Goal: Task Accomplishment & Management: Manage account settings

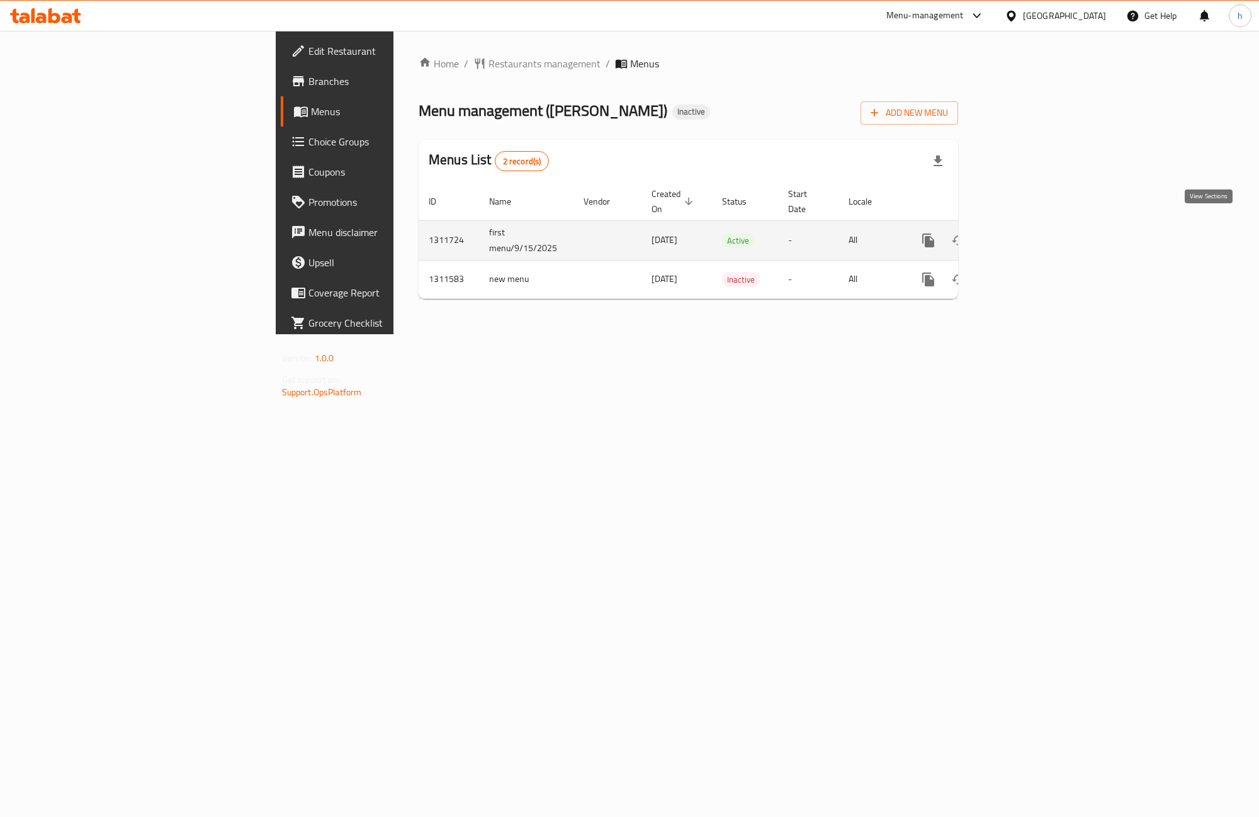
click at [1026, 233] on icon "enhanced table" at bounding box center [1018, 240] width 15 height 15
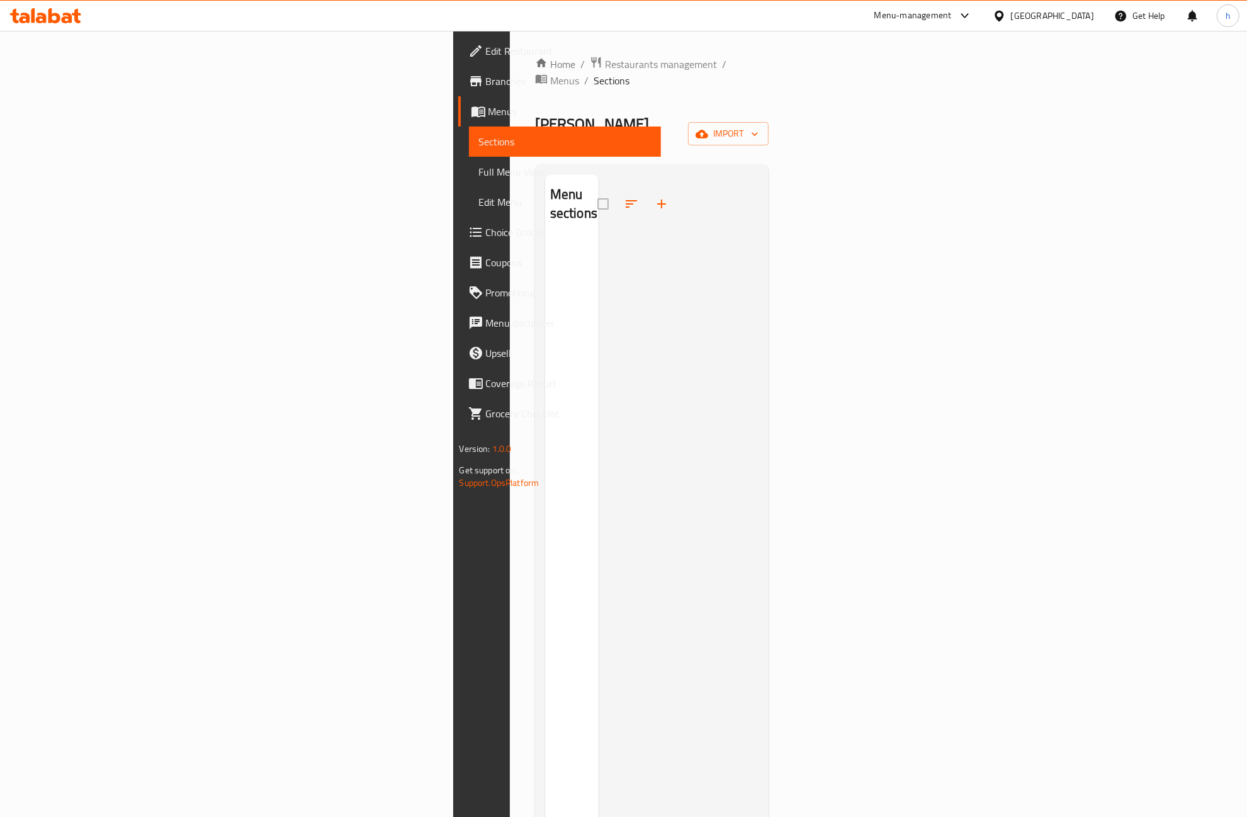
click at [769, 93] on div "Home / Restaurants management / Menus / Sections Chin Chang Inactive import Men…" at bounding box center [652, 528] width 234 height 945
click at [758, 126] on span "import" at bounding box center [728, 134] width 60 height 16
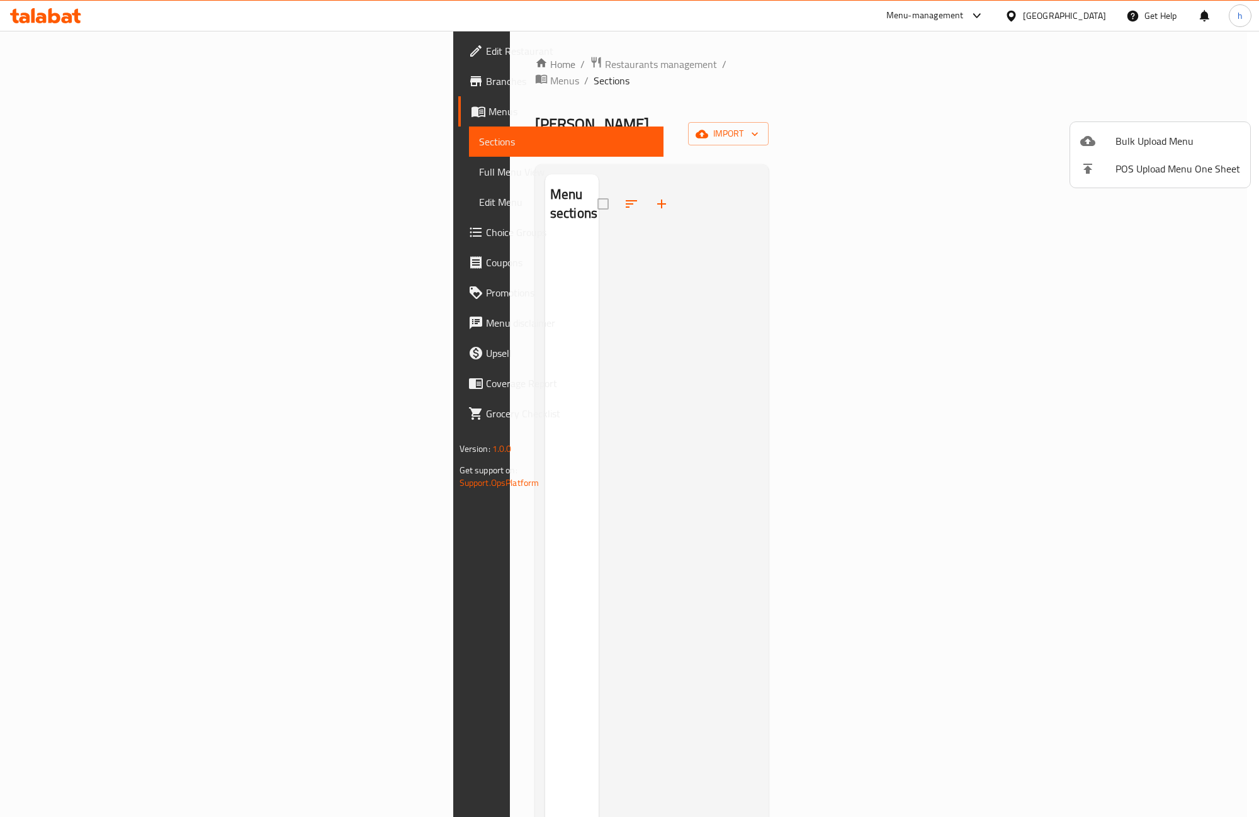
drag, startPoint x: 919, startPoint y: 103, endPoint x: 964, endPoint y: 117, distance: 47.0
click at [925, 107] on div at bounding box center [629, 408] width 1259 height 817
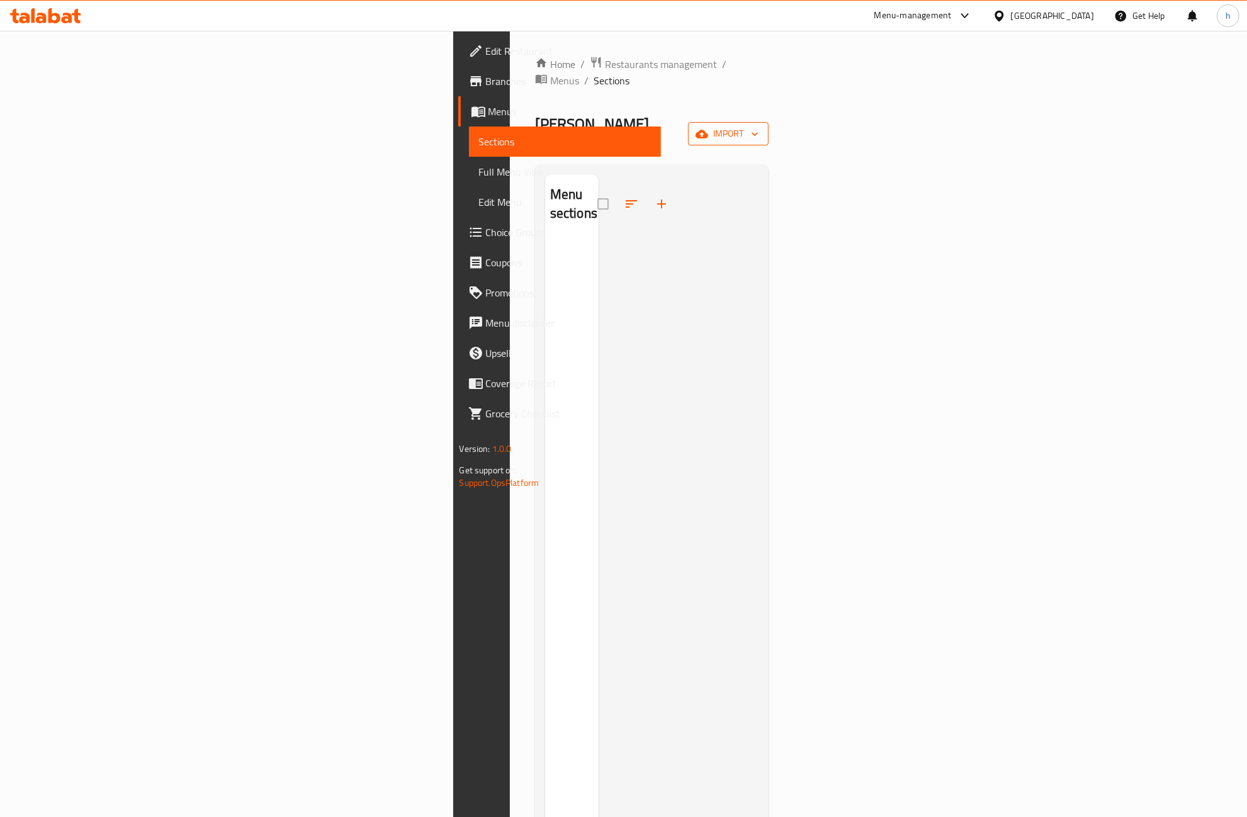
click at [758, 126] on span "import" at bounding box center [728, 134] width 60 height 16
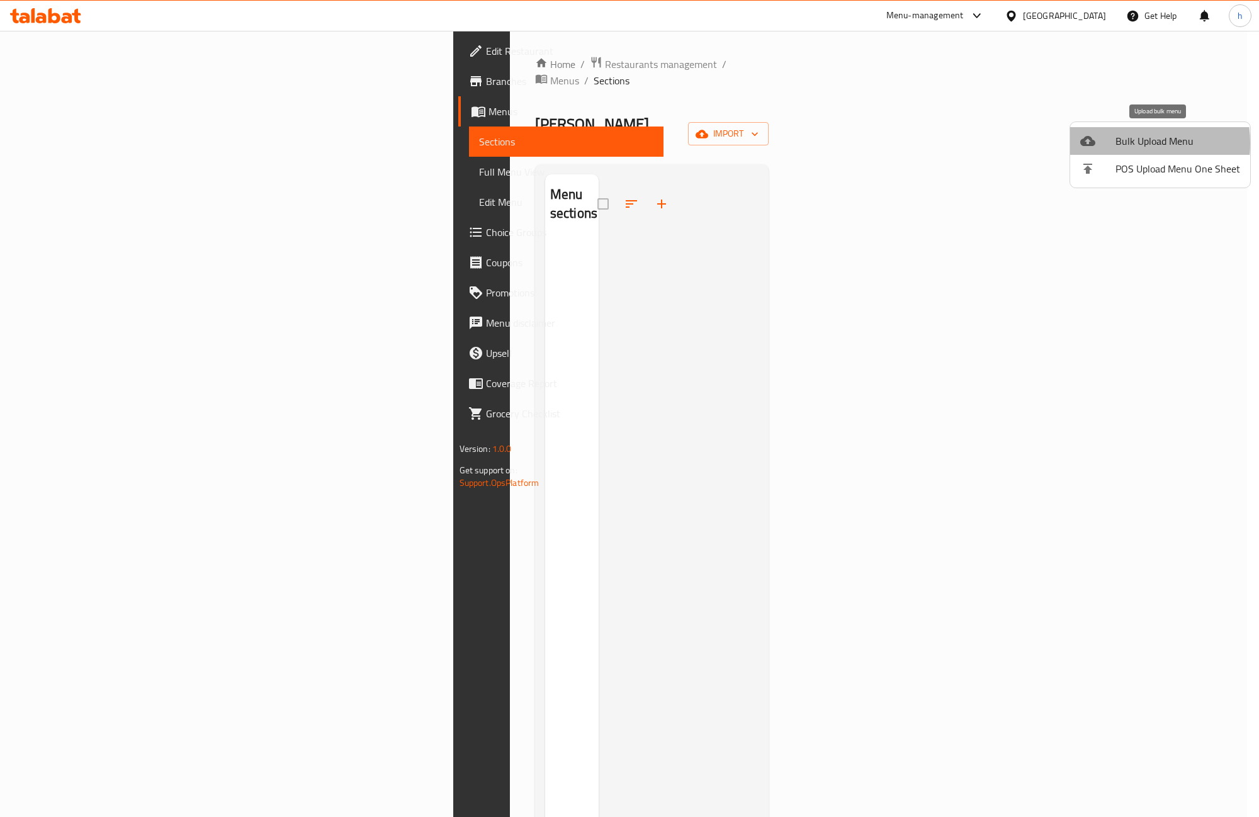
click at [1114, 143] on div at bounding box center [1097, 140] width 35 height 15
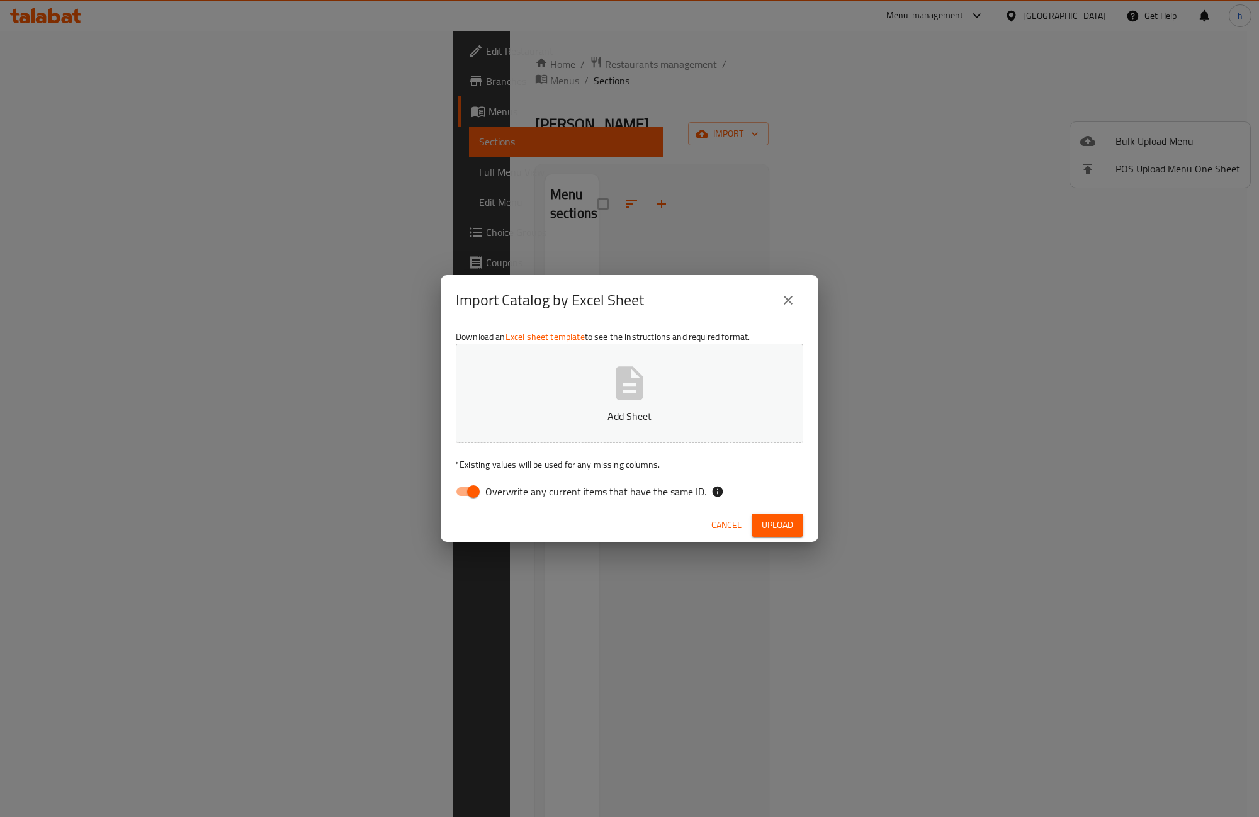
click at [498, 491] on span "Overwrite any current items that have the same ID." at bounding box center [595, 491] width 221 height 15
click at [498, 491] on input "Overwrite any current items that have the same ID." at bounding box center [473, 492] width 72 height 24
checkbox input "false"
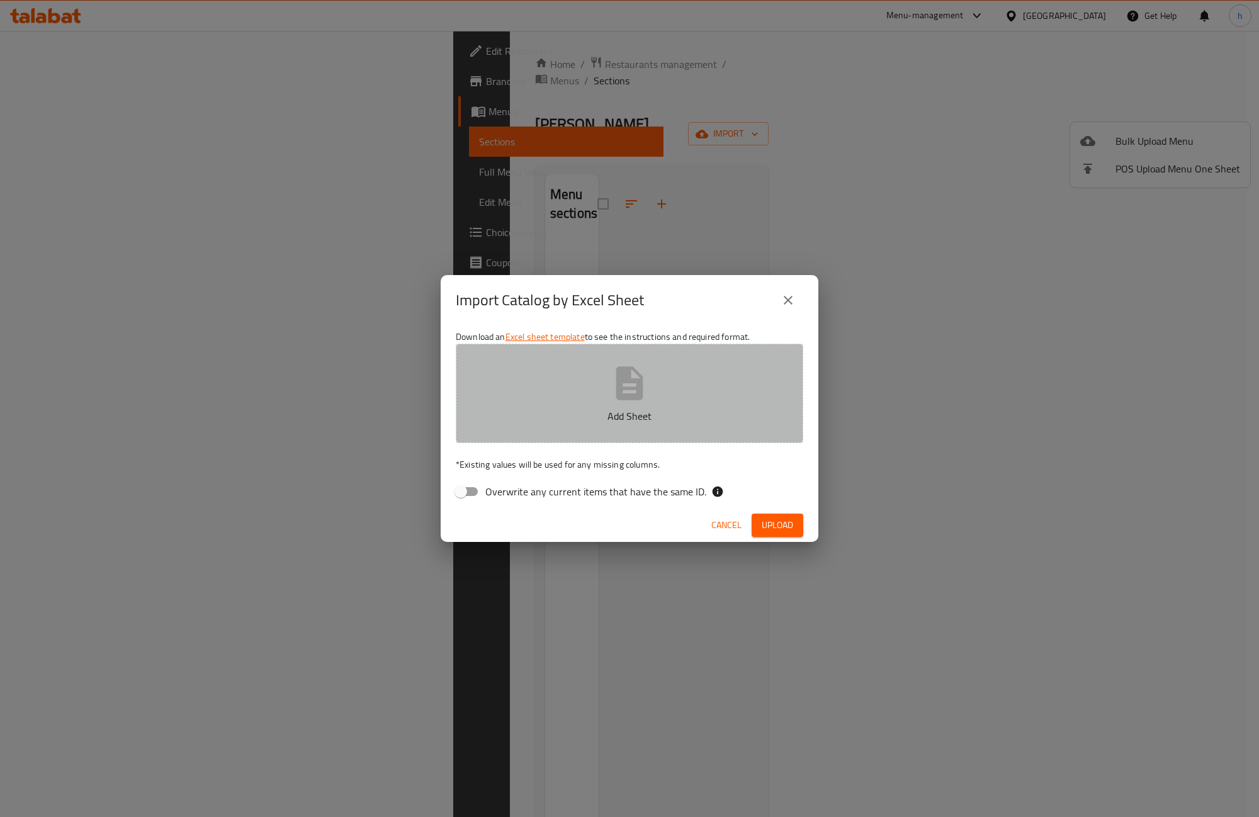
click at [579, 404] on button "Add Sheet" at bounding box center [629, 393] width 347 height 99
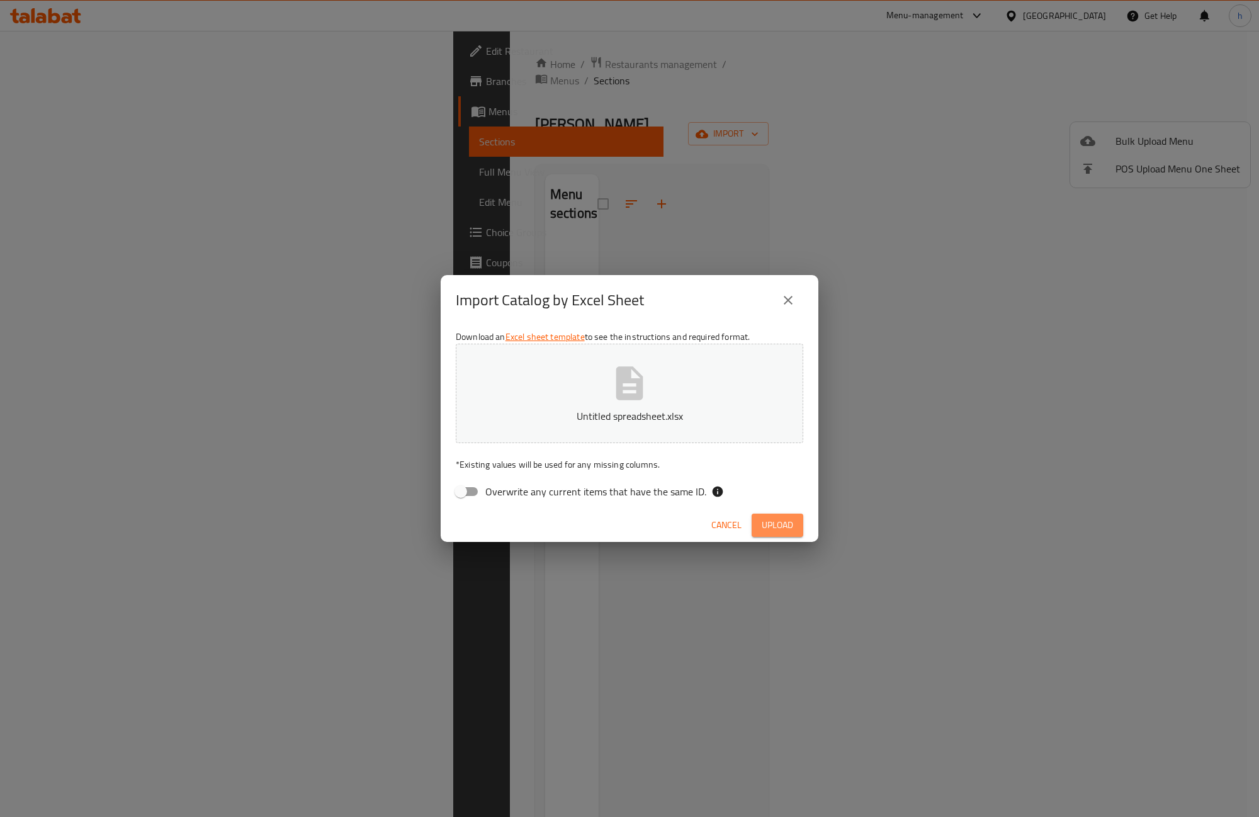
click at [782, 523] on span "Upload" at bounding box center [776, 525] width 31 height 16
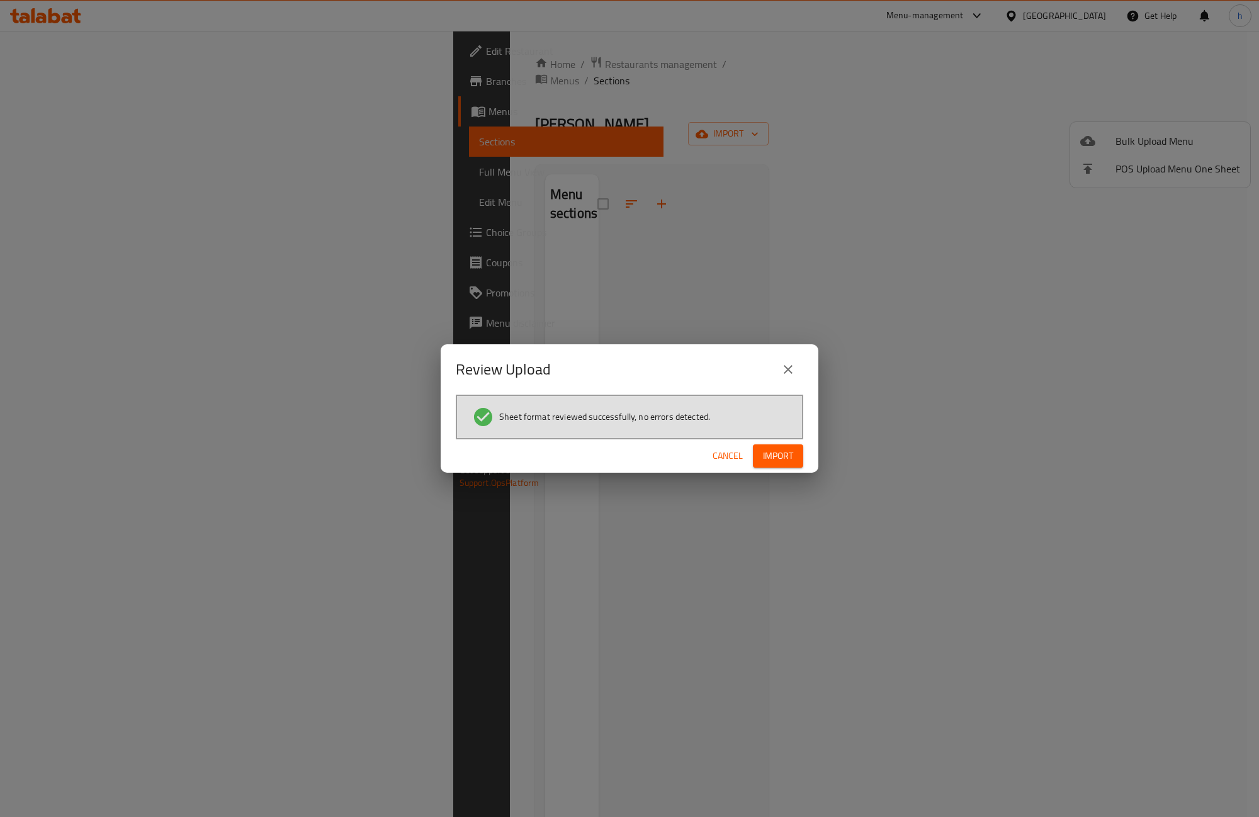
click at [774, 456] on span "Import" at bounding box center [778, 456] width 30 height 16
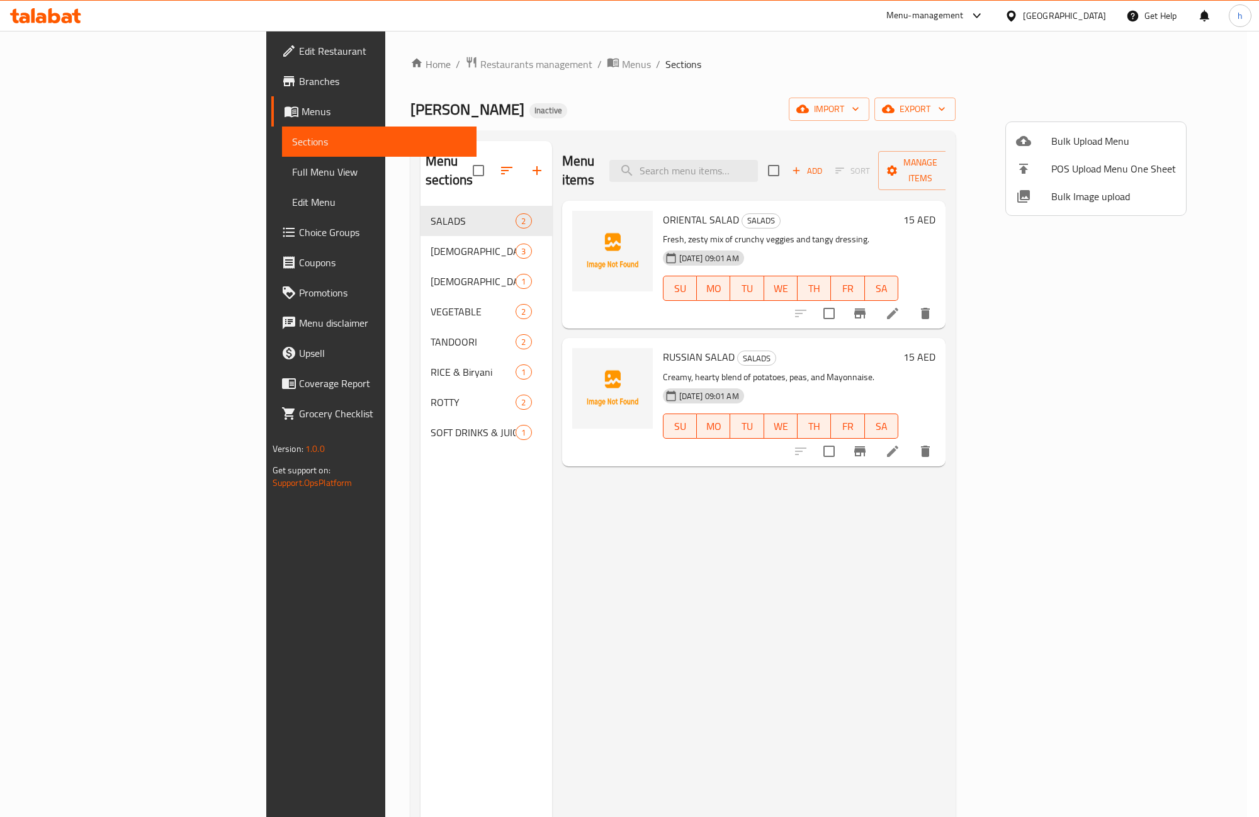
click at [735, 474] on div at bounding box center [629, 408] width 1259 height 817
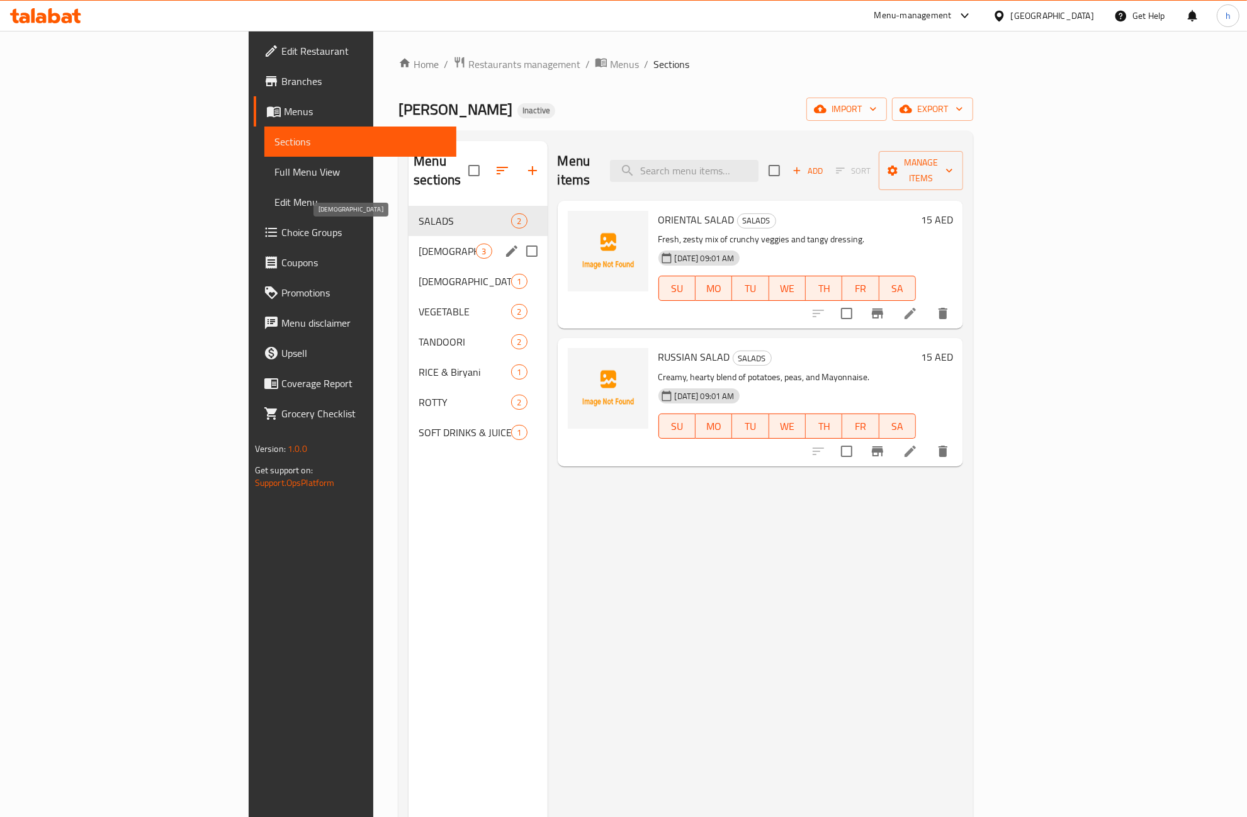
click at [418, 244] on span "[DEMOGRAPHIC_DATA]" at bounding box center [446, 251] width 57 height 15
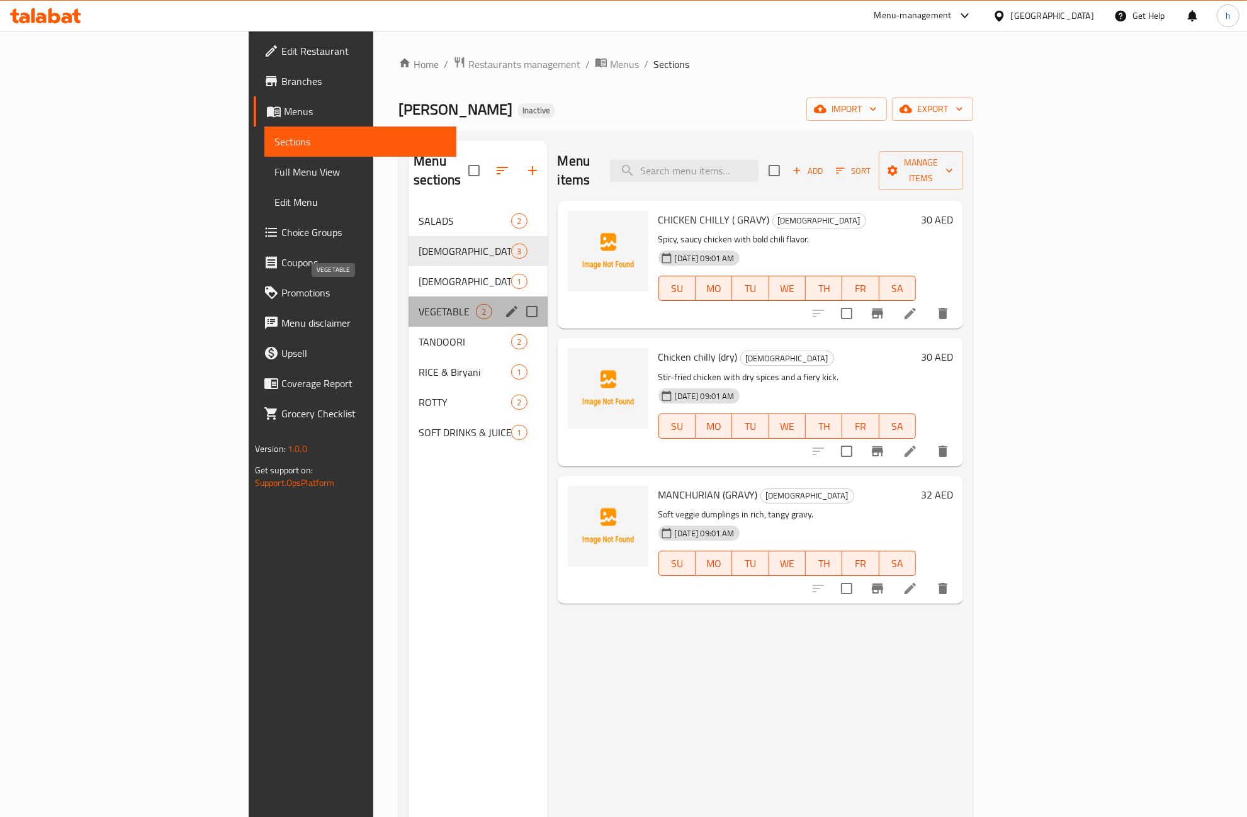
click at [418, 304] on span "VEGETABLE" at bounding box center [446, 311] width 57 height 15
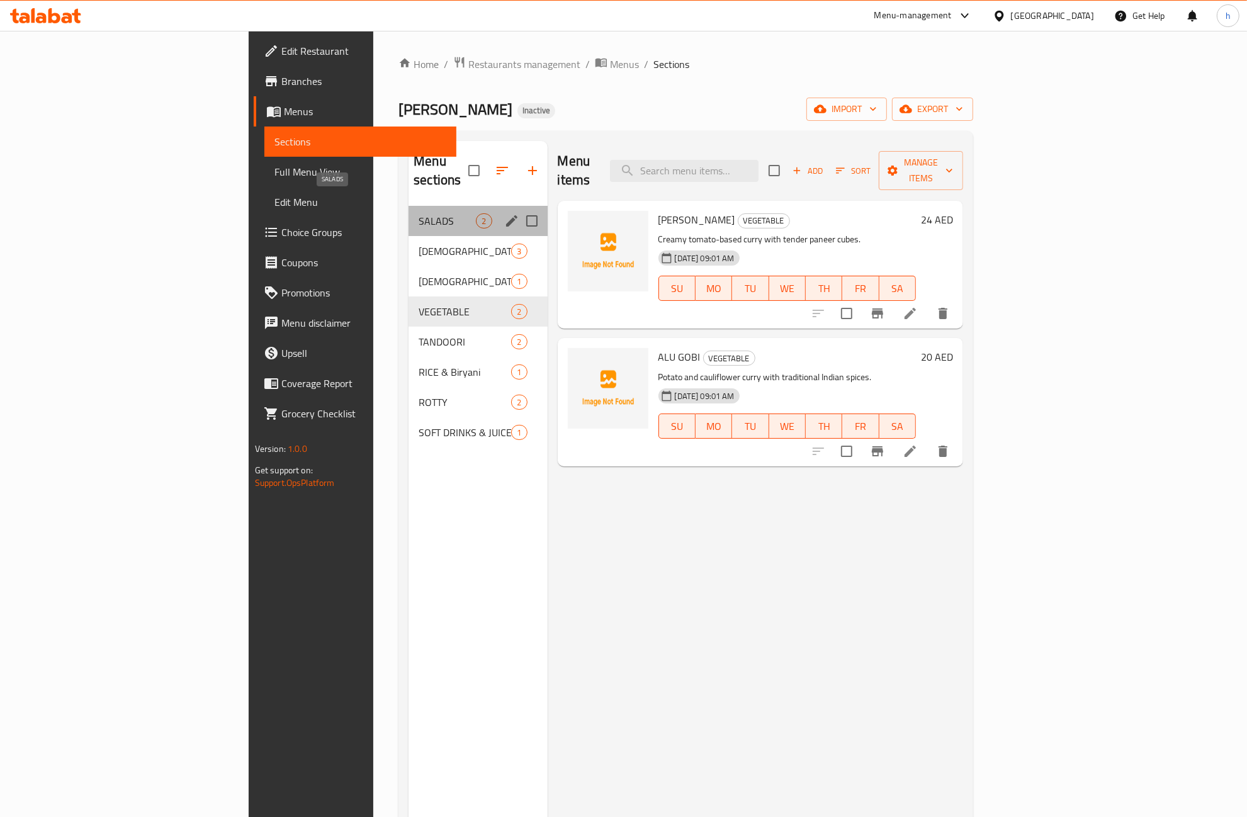
click at [418, 213] on span "SALADS" at bounding box center [446, 220] width 57 height 15
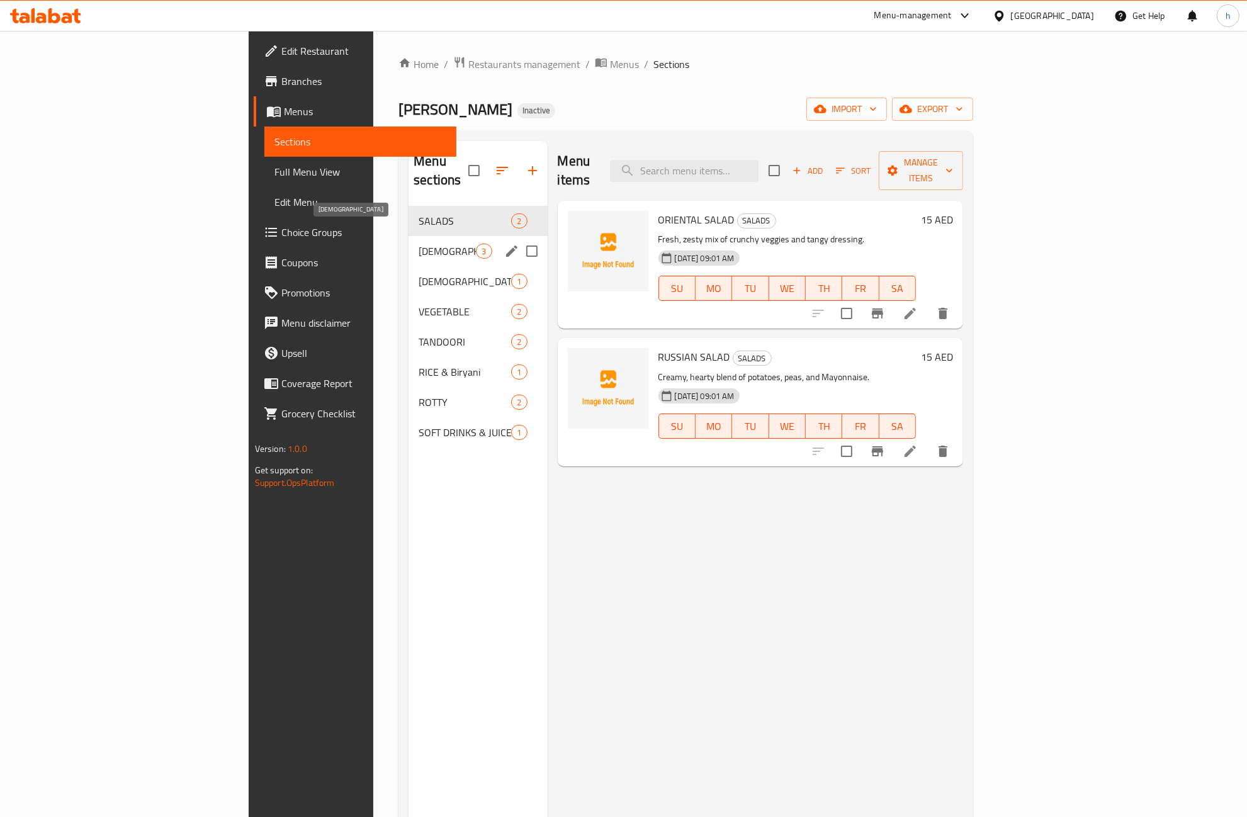
click at [418, 244] on span "[DEMOGRAPHIC_DATA]" at bounding box center [446, 251] width 57 height 15
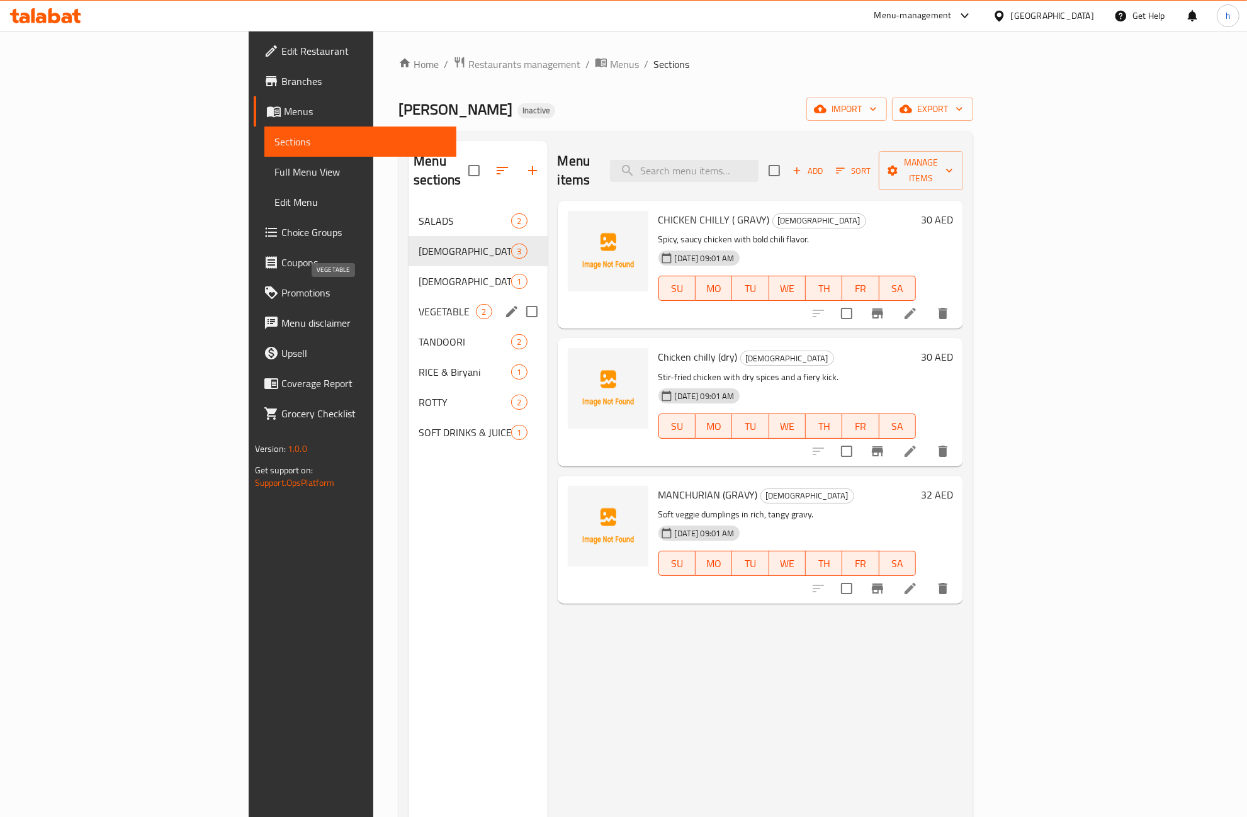
click at [418, 304] on span "VEGETABLE" at bounding box center [446, 311] width 57 height 15
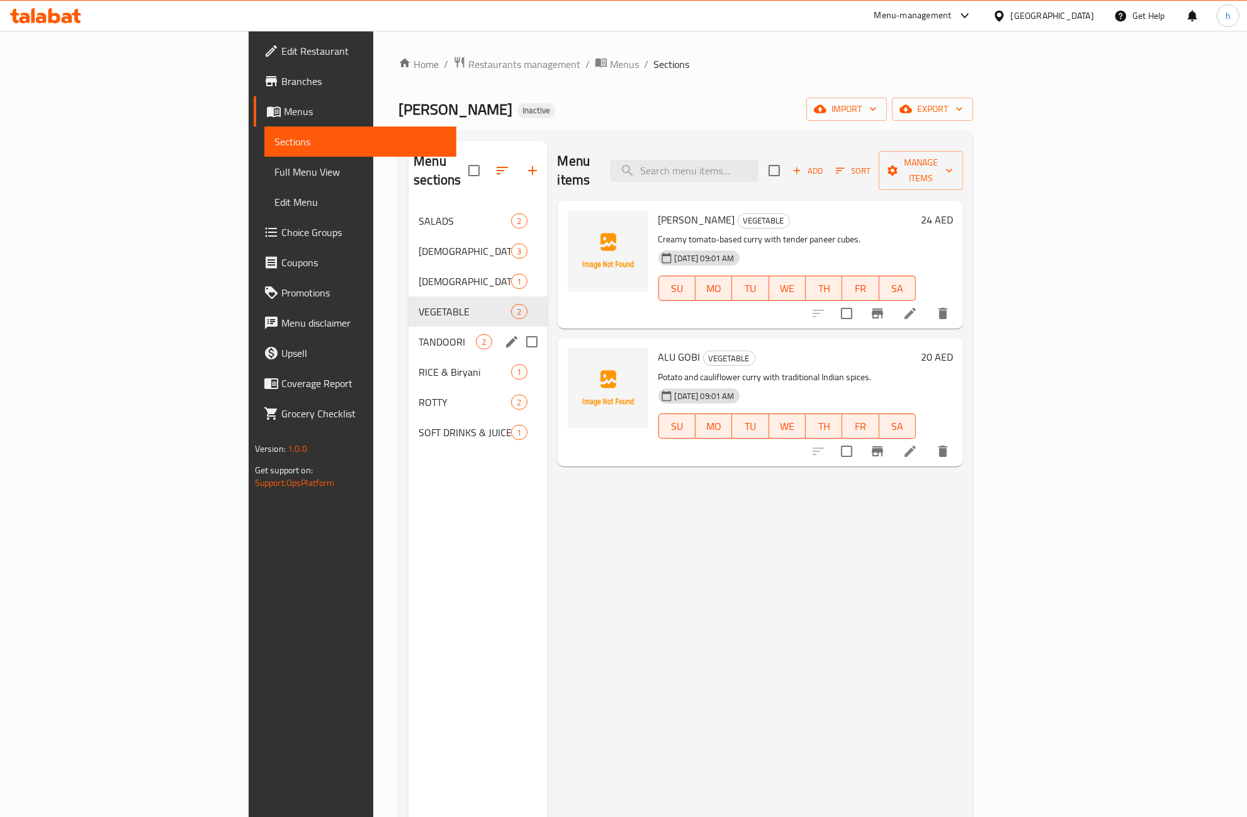
click at [408, 332] on div "TANDOORI 2" at bounding box center [477, 342] width 138 height 30
click at [418, 364] on span "RICE & Biryani" at bounding box center [446, 371] width 57 height 15
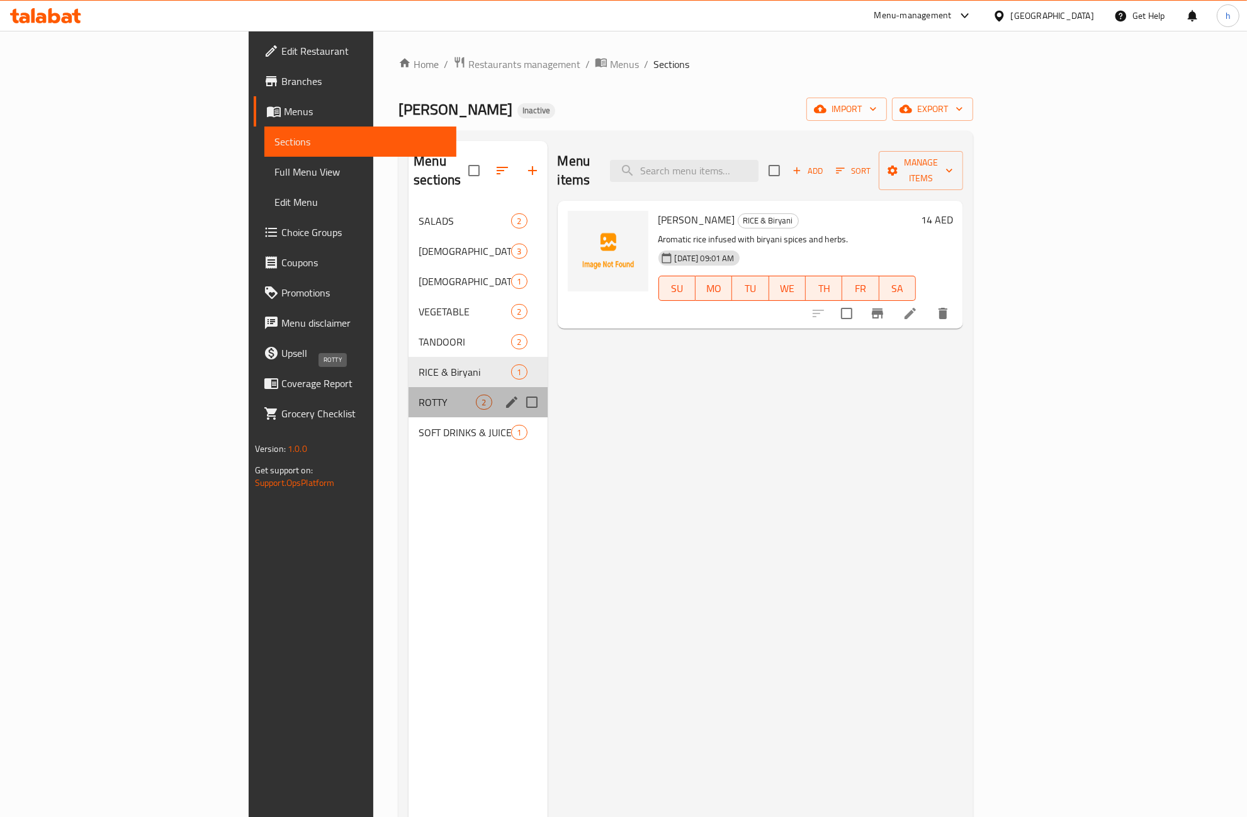
click at [418, 395] on span "ROTTY" at bounding box center [446, 402] width 57 height 15
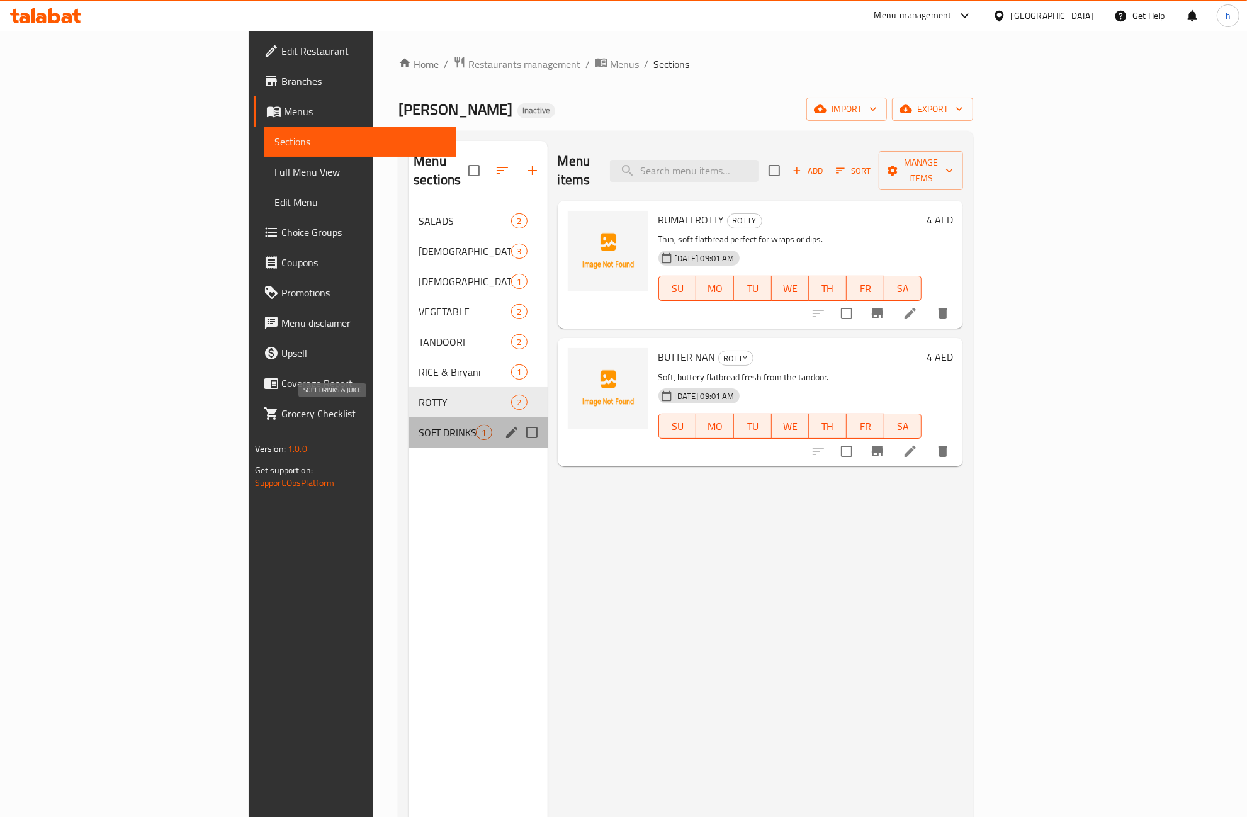
click at [418, 425] on span "SOFT DRINKS & JUICE" at bounding box center [446, 432] width 57 height 15
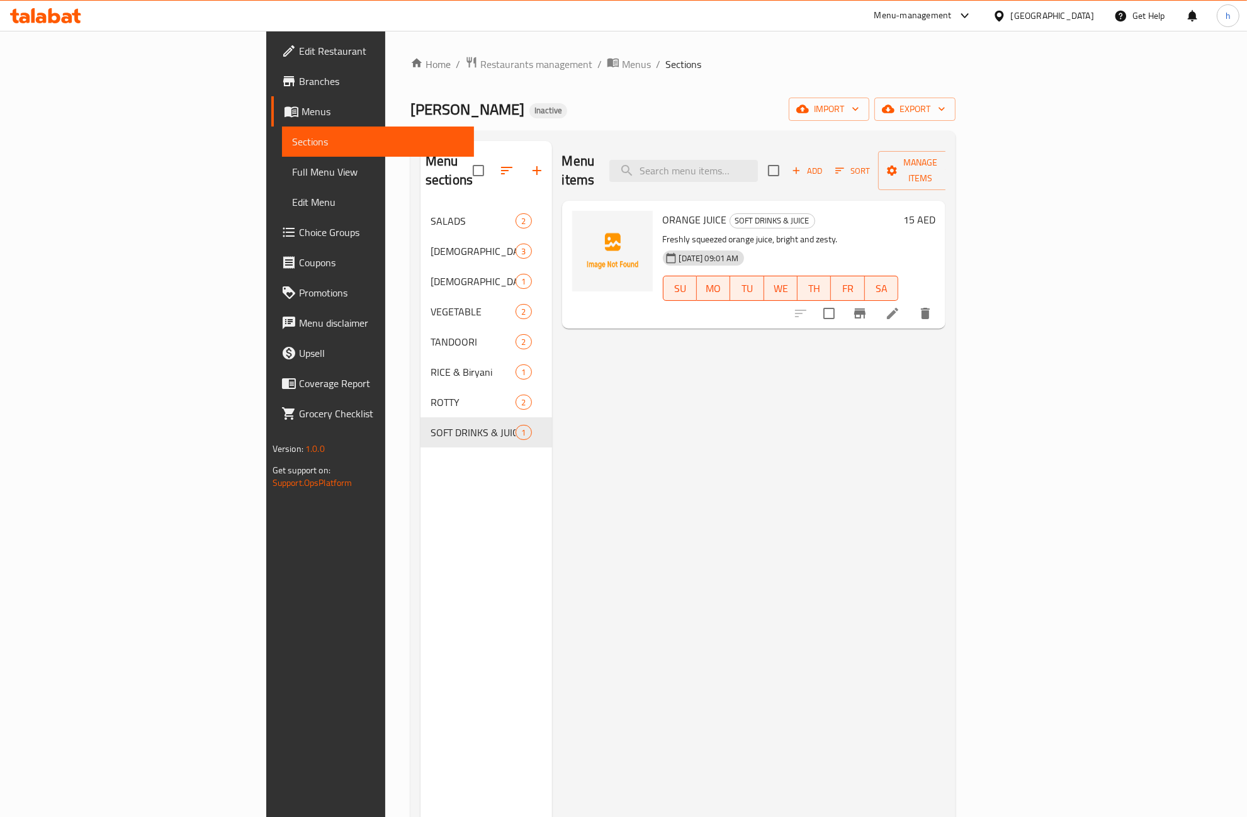
click at [292, 178] on span "Full Menu View" at bounding box center [378, 171] width 172 height 15
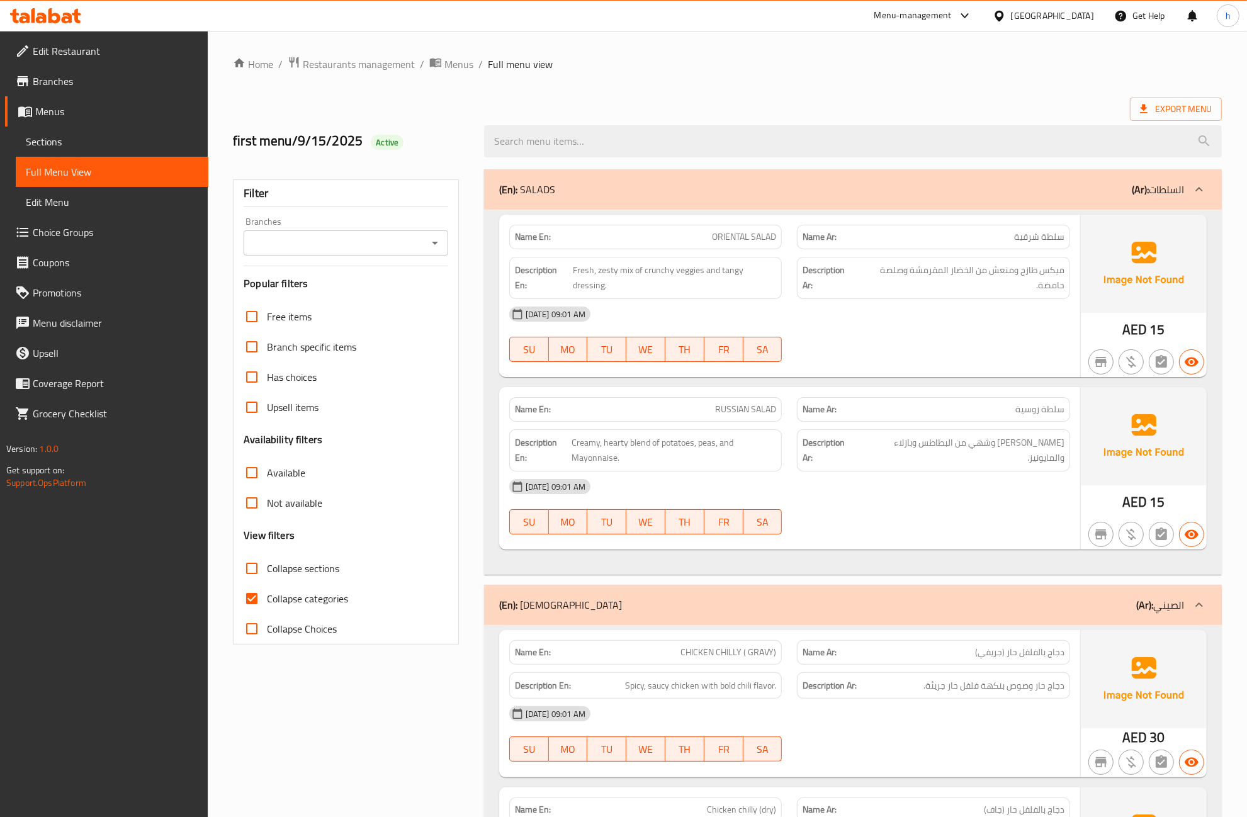
click at [277, 598] on span "Collapse categories" at bounding box center [307, 598] width 81 height 15
click at [267, 598] on input "Collapse categories" at bounding box center [252, 598] width 30 height 30
checkbox input "false"
click at [1154, 101] on span "Export Menu" at bounding box center [1176, 109] width 72 height 16
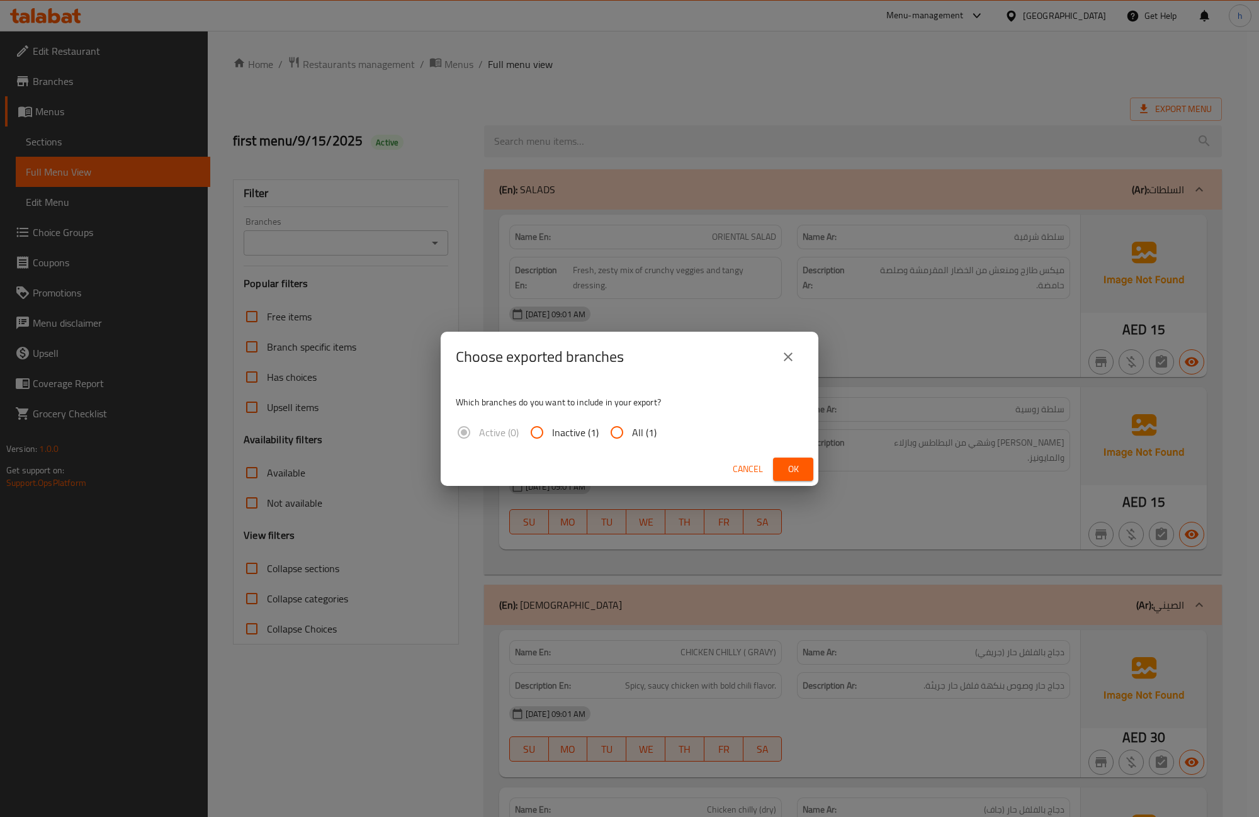
click at [634, 436] on span "All (1)" at bounding box center [644, 432] width 25 height 15
click at [632, 436] on input "All (1)" at bounding box center [617, 432] width 30 height 30
radio input "true"
click at [785, 463] on span "Ok" at bounding box center [793, 469] width 20 height 16
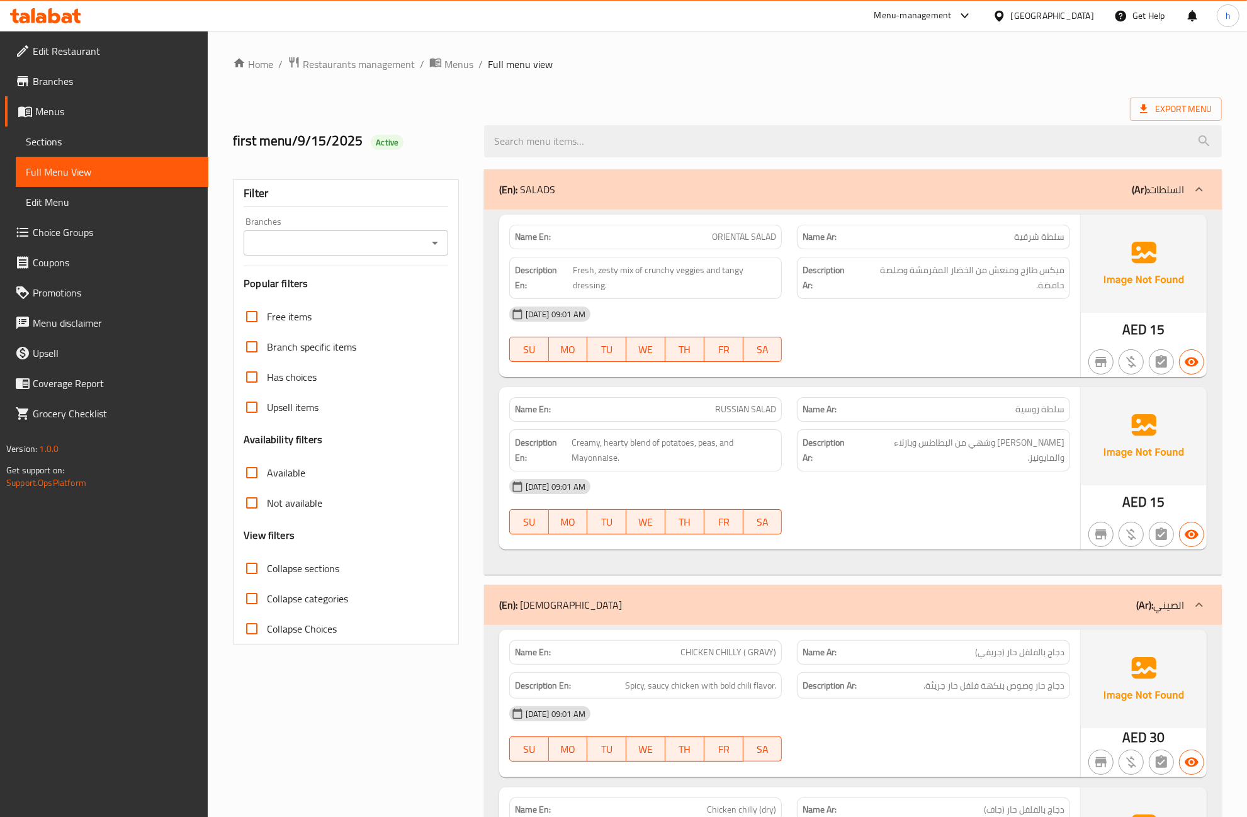
click at [648, 58] on ol "Home / Restaurants management / Menus / Full menu view" at bounding box center [727, 64] width 989 height 16
click at [82, 202] on span "Edit Menu" at bounding box center [112, 201] width 172 height 15
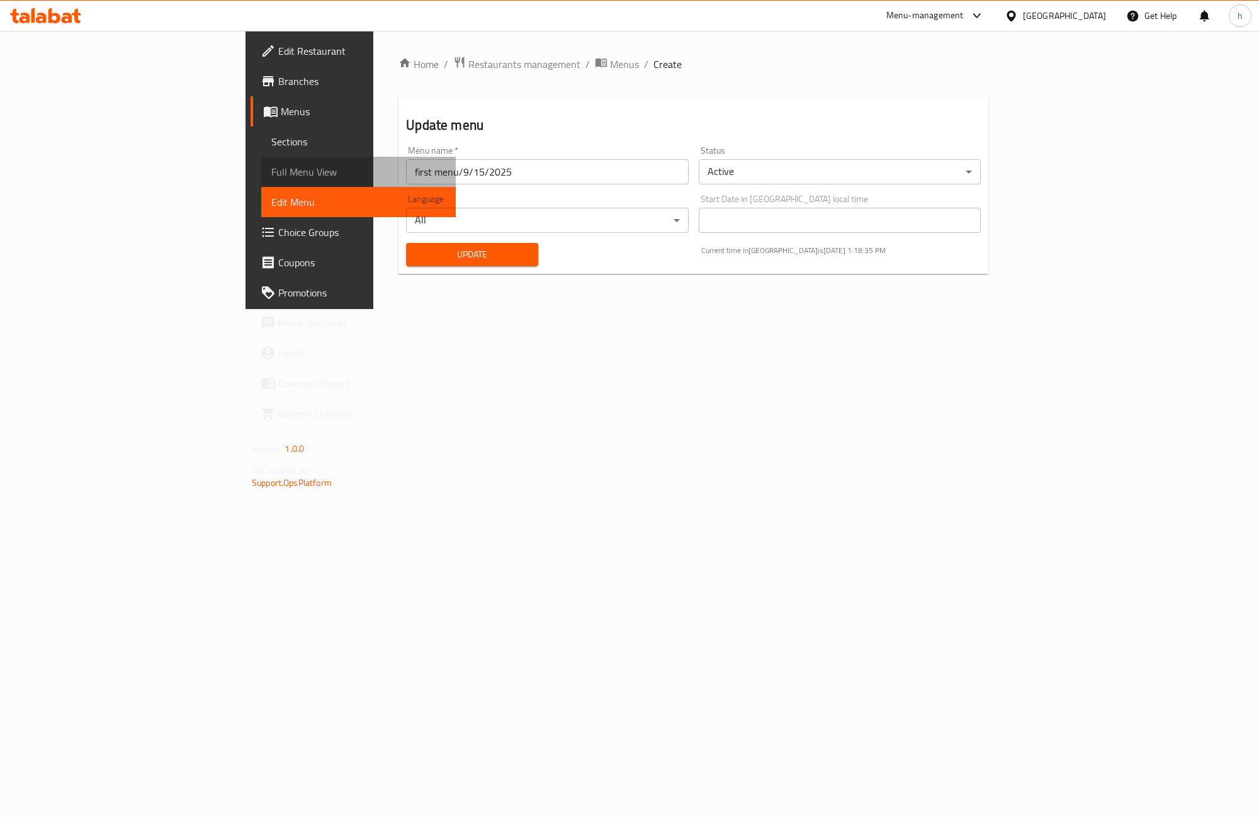
click at [271, 172] on span "Full Menu View" at bounding box center [358, 171] width 174 height 15
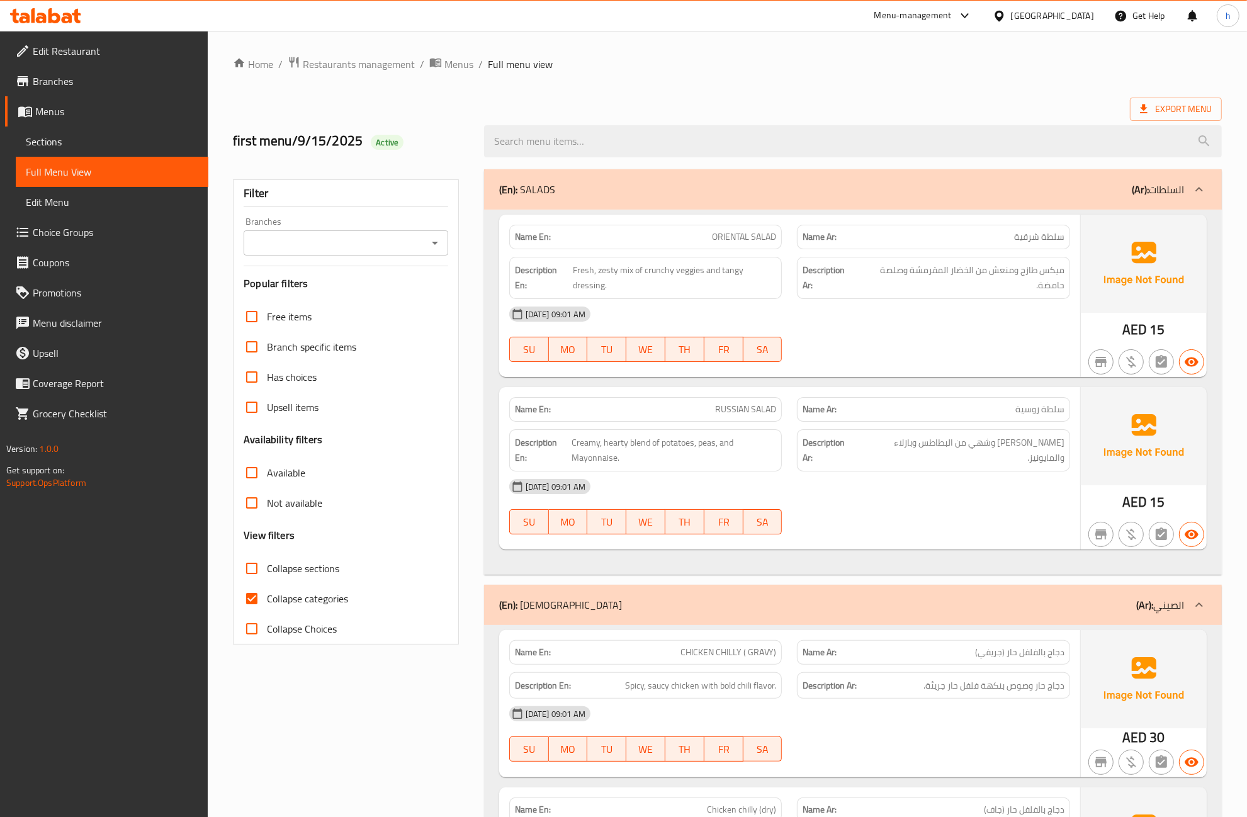
click at [74, 194] on span "Edit Menu" at bounding box center [112, 201] width 172 height 15
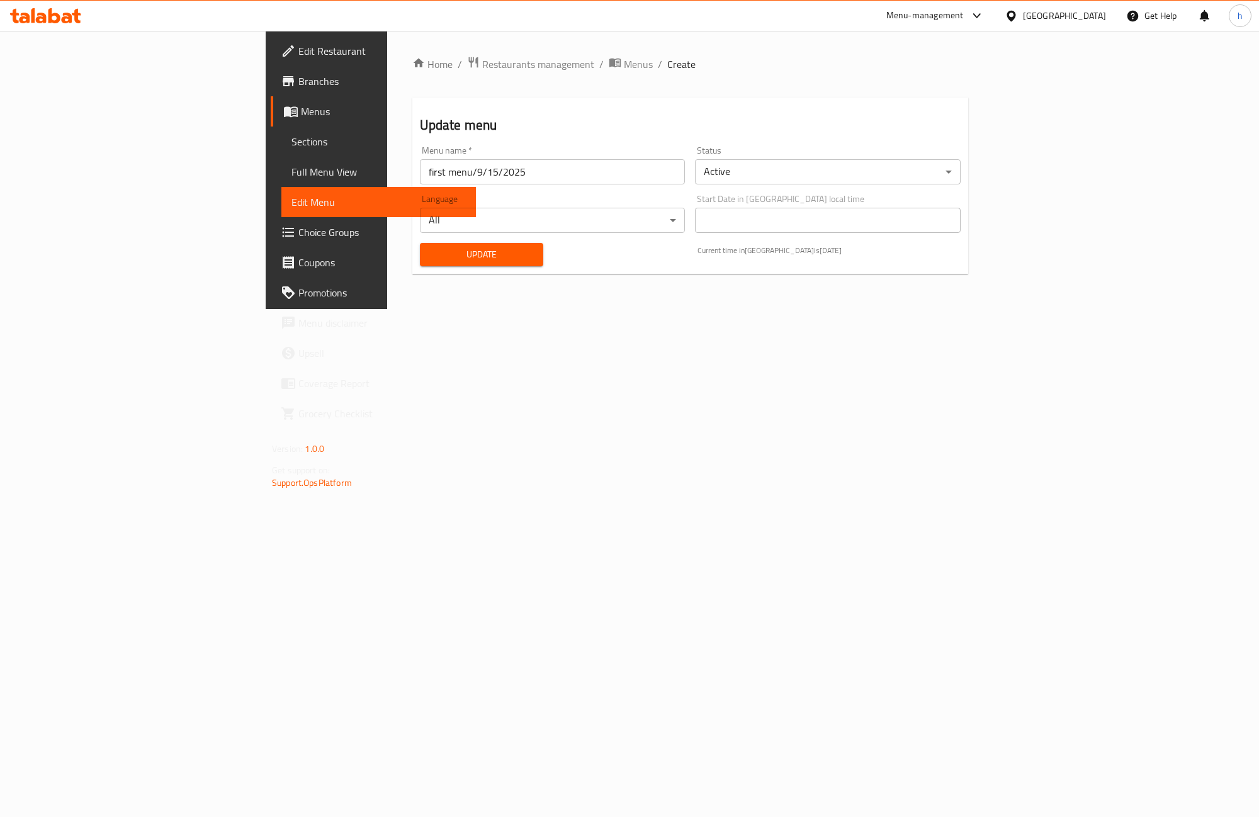
click at [291, 143] on span "Sections" at bounding box center [378, 141] width 174 height 15
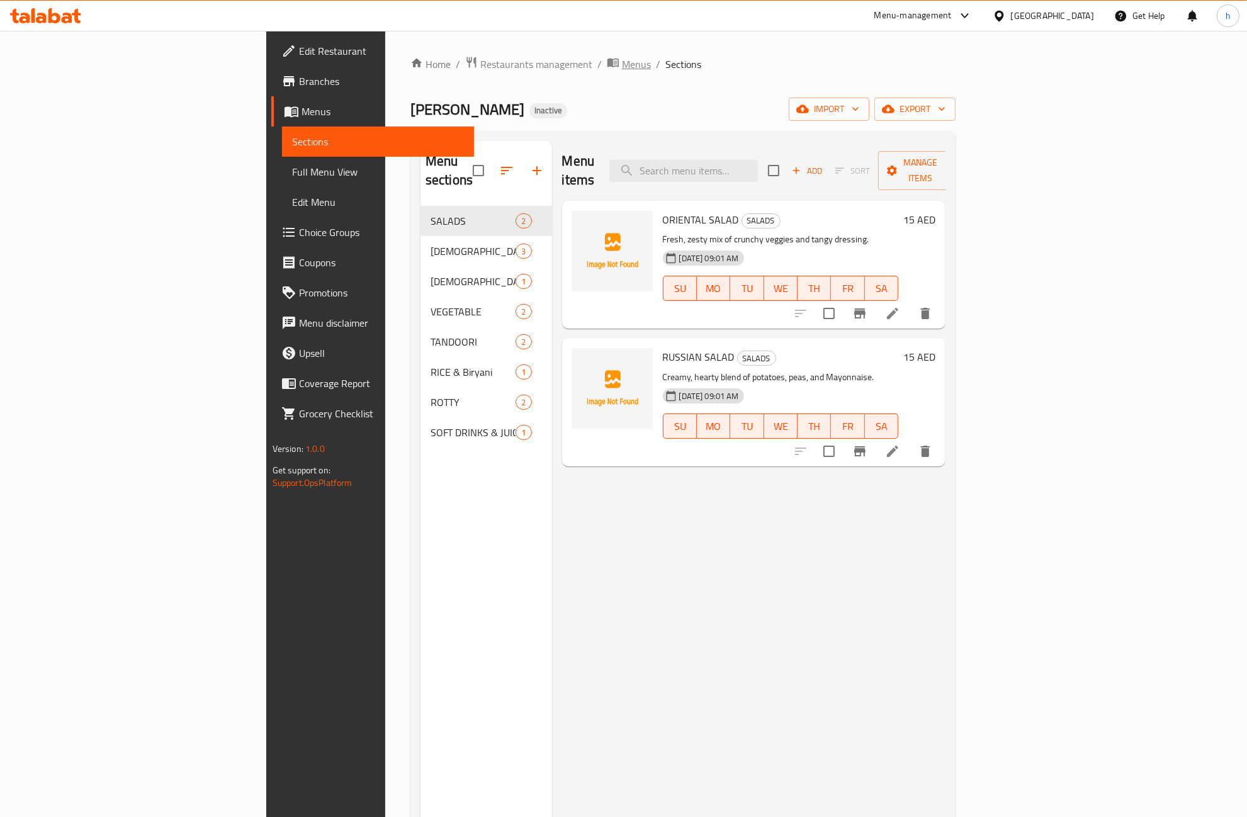
click at [622, 64] on span "Menus" at bounding box center [636, 64] width 29 height 15
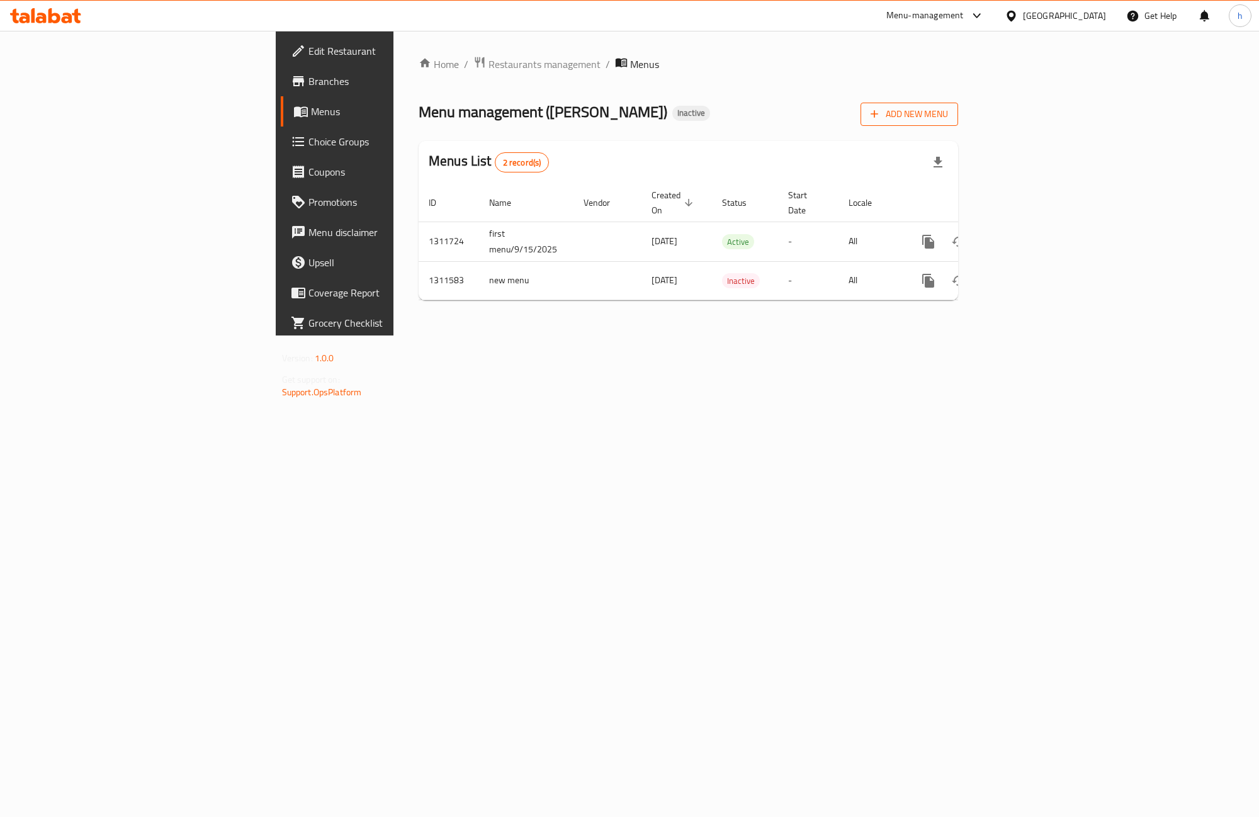
click at [948, 111] on span "Add New Menu" at bounding box center [908, 114] width 77 height 16
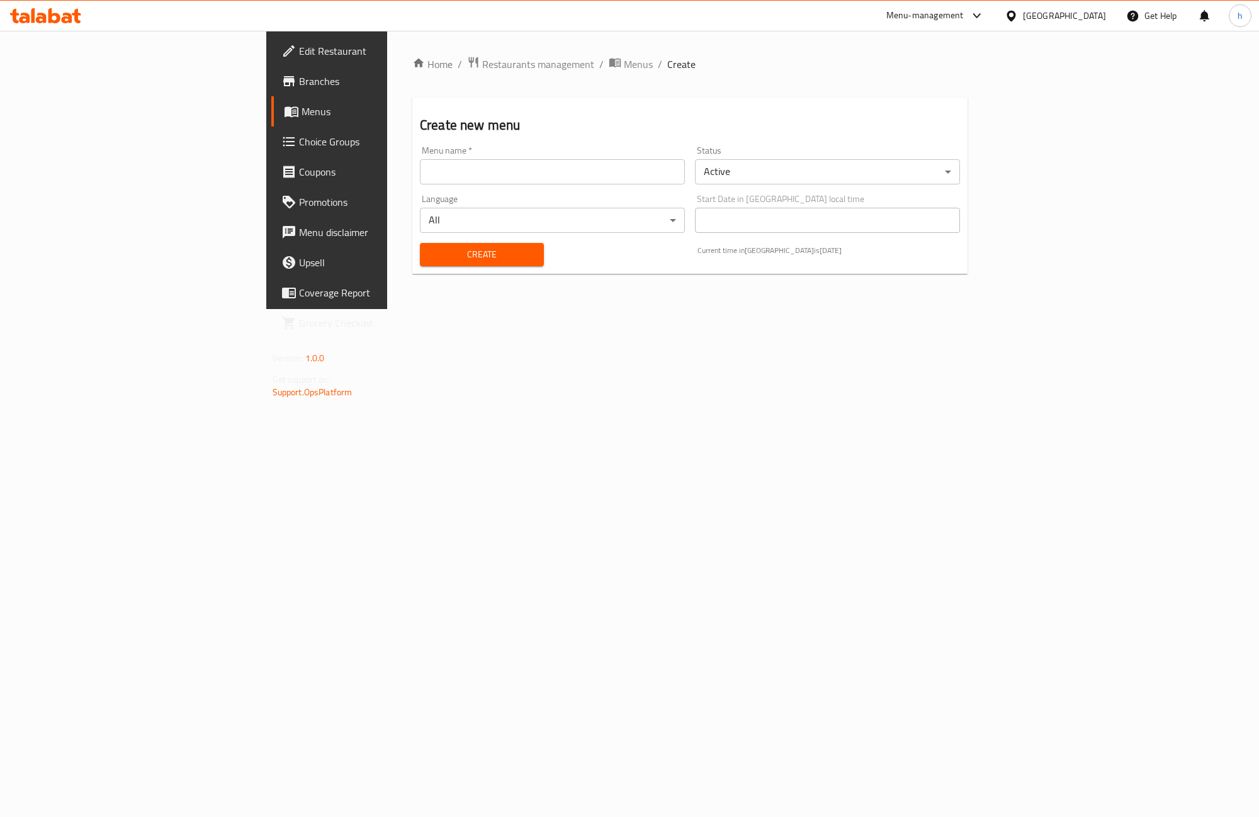
click at [596, 188] on div "Menu name   * Menu name *" at bounding box center [552, 165] width 275 height 48
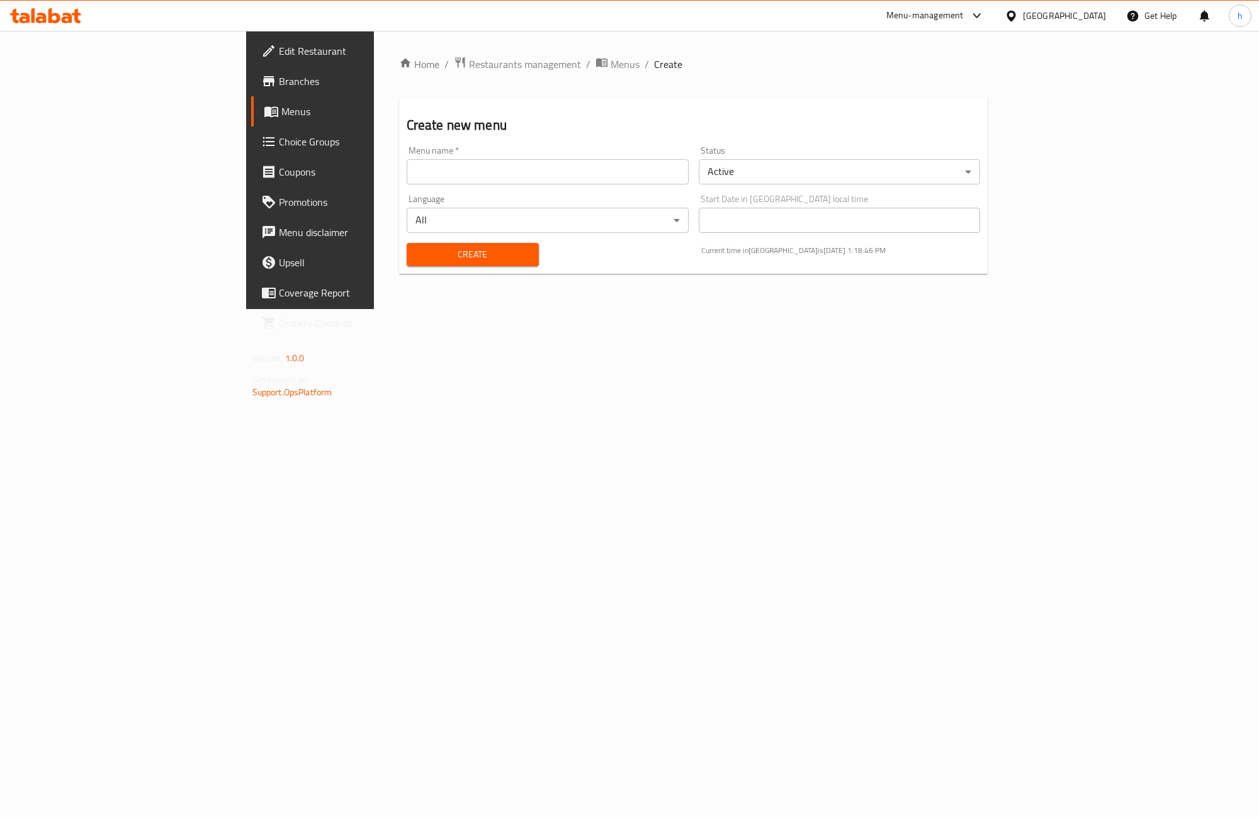
click at [596, 174] on input "text" at bounding box center [548, 171] width 282 height 25
click at [424, 179] on input "se" at bounding box center [548, 171] width 282 height 25
paste input "The second menu"
click at [407, 175] on input "The secon" at bounding box center [548, 171] width 282 height 25
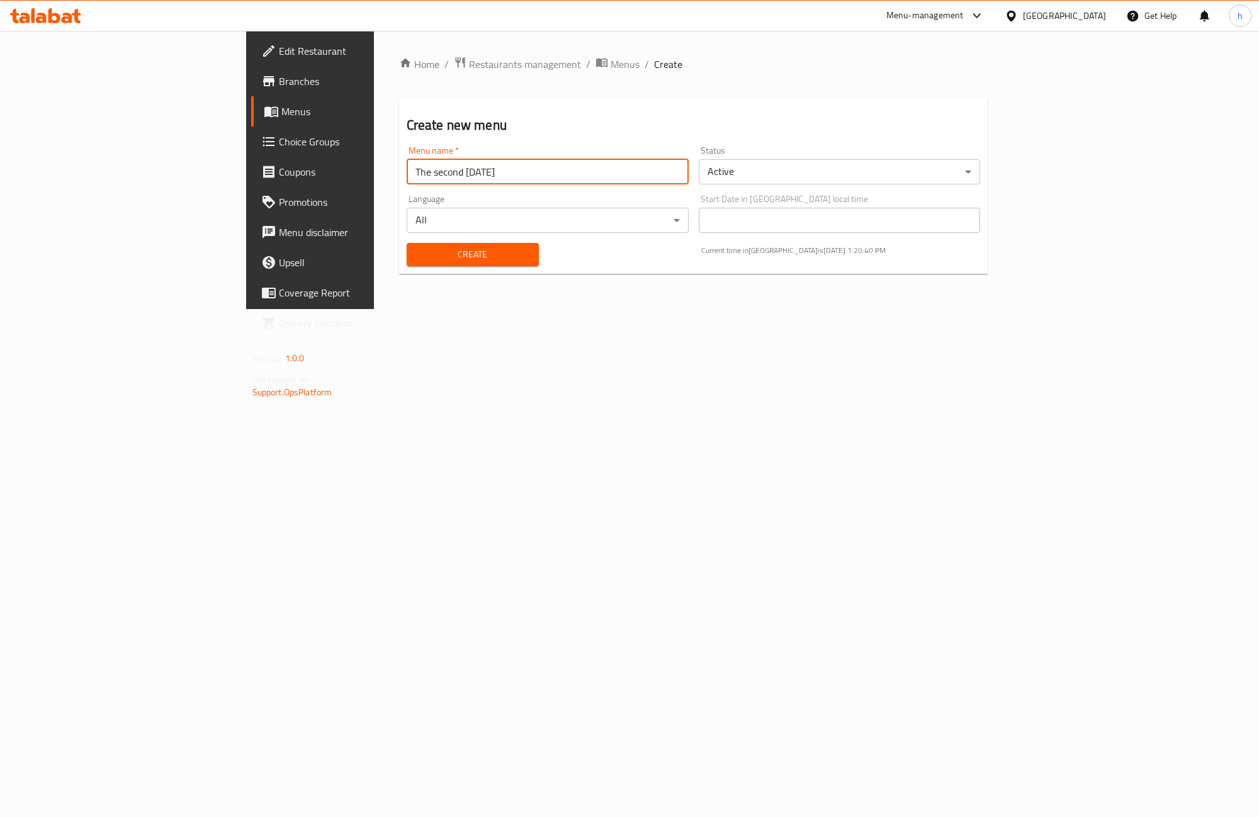
type input "The second [DATE]"
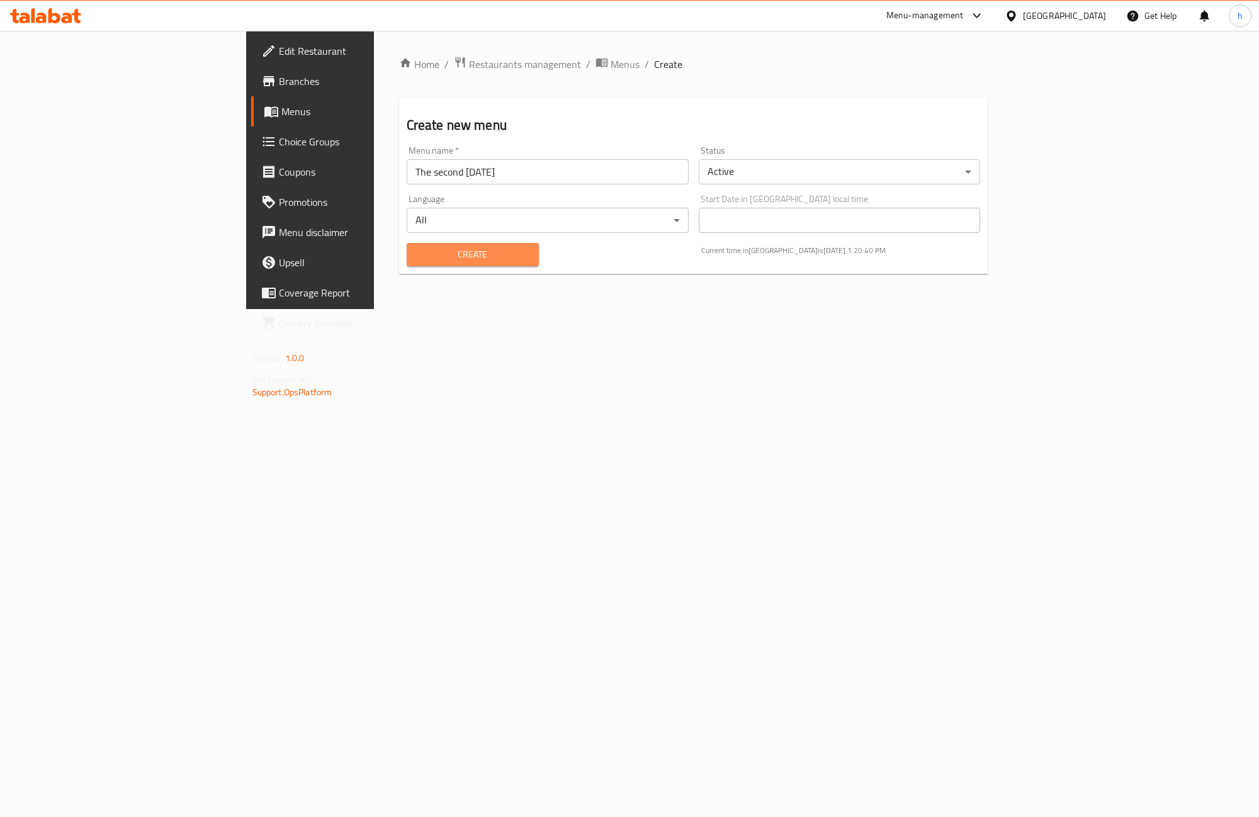
click at [407, 263] on button "Create" at bounding box center [473, 254] width 132 height 23
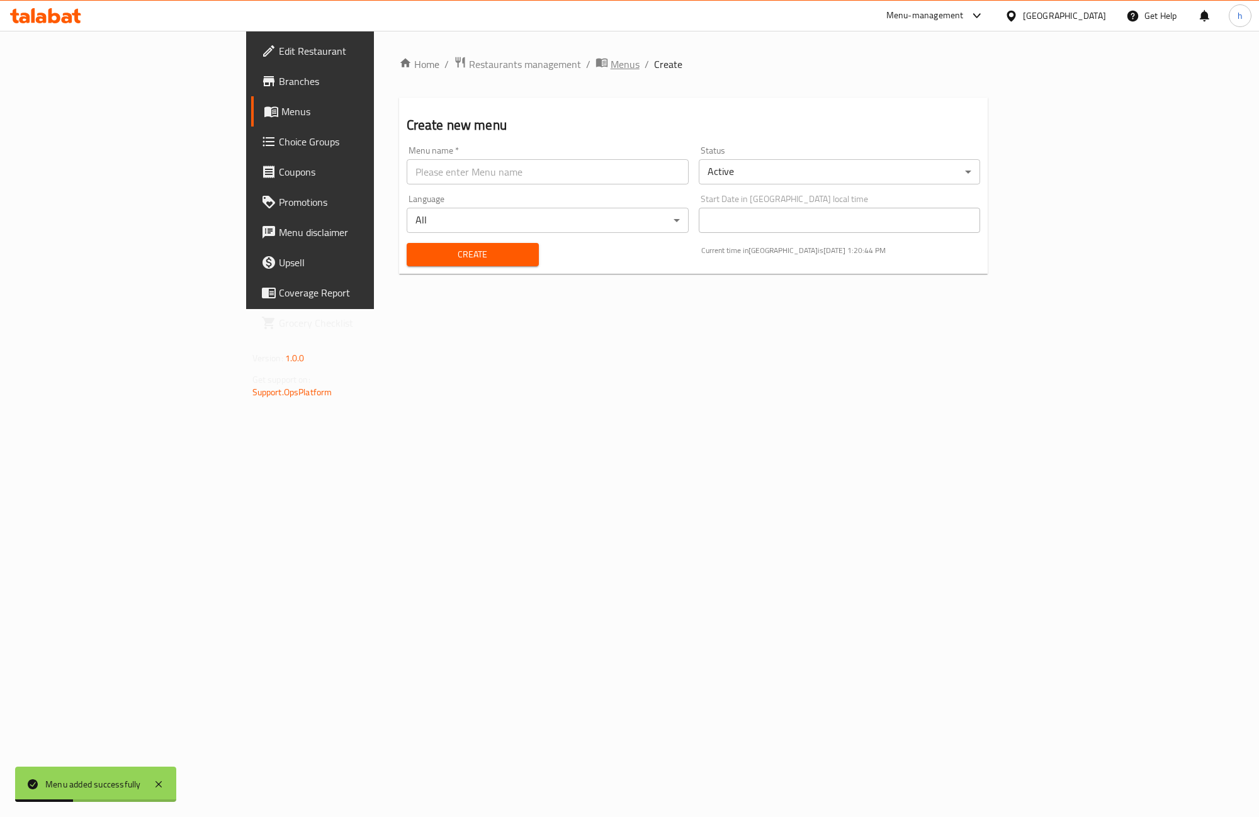
click at [610, 60] on span "Menus" at bounding box center [624, 64] width 29 height 15
